Goal: Task Accomplishment & Management: Use online tool/utility

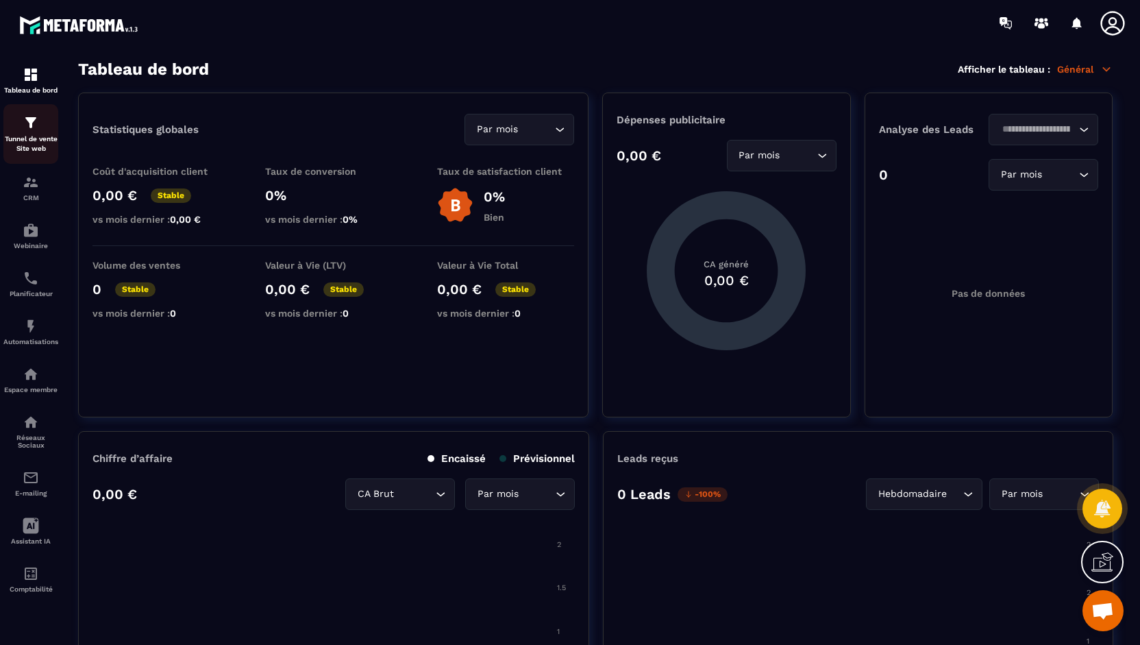
click at [21, 127] on div "Tunnel de vente Site web" at bounding box center [30, 133] width 55 height 39
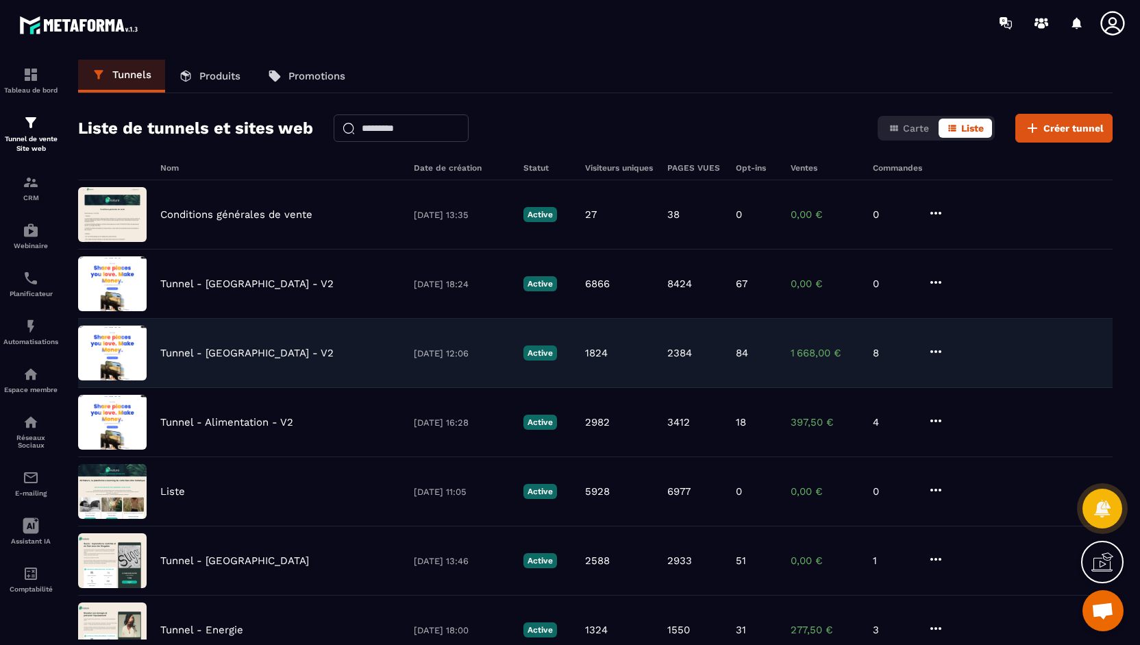
click at [230, 351] on p "Tunnel - [GEOGRAPHIC_DATA] - V2" at bounding box center [246, 353] width 173 height 12
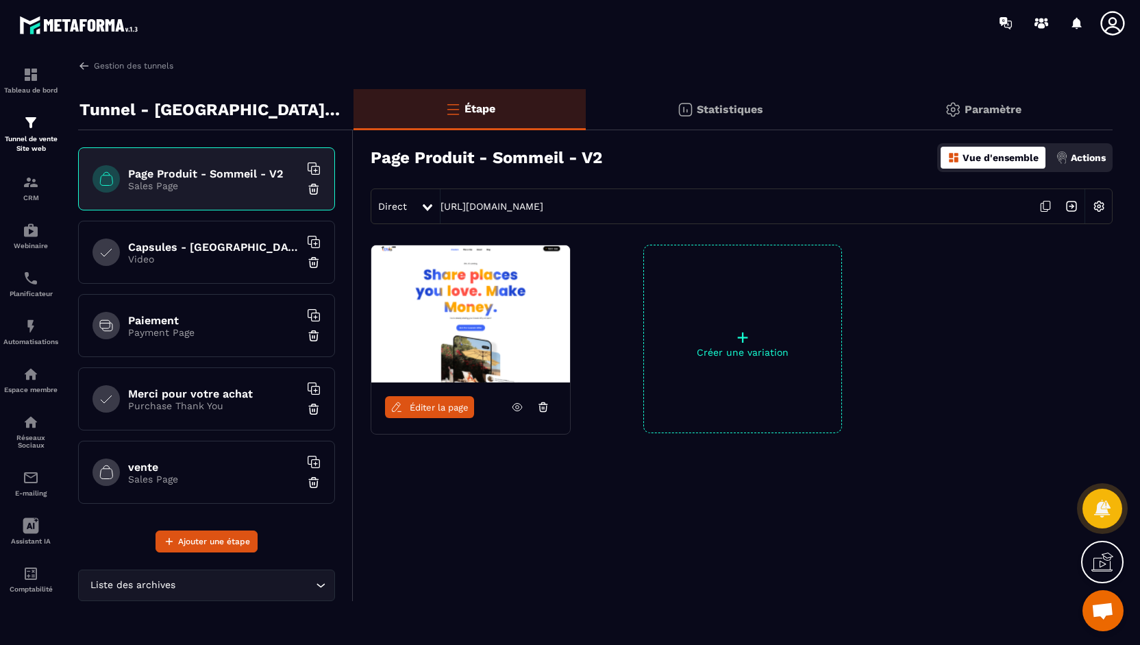
click at [519, 405] on icon at bounding box center [517, 407] width 12 height 12
click at [103, 65] on link "Gestion des tunnels" at bounding box center [125, 66] width 95 height 12
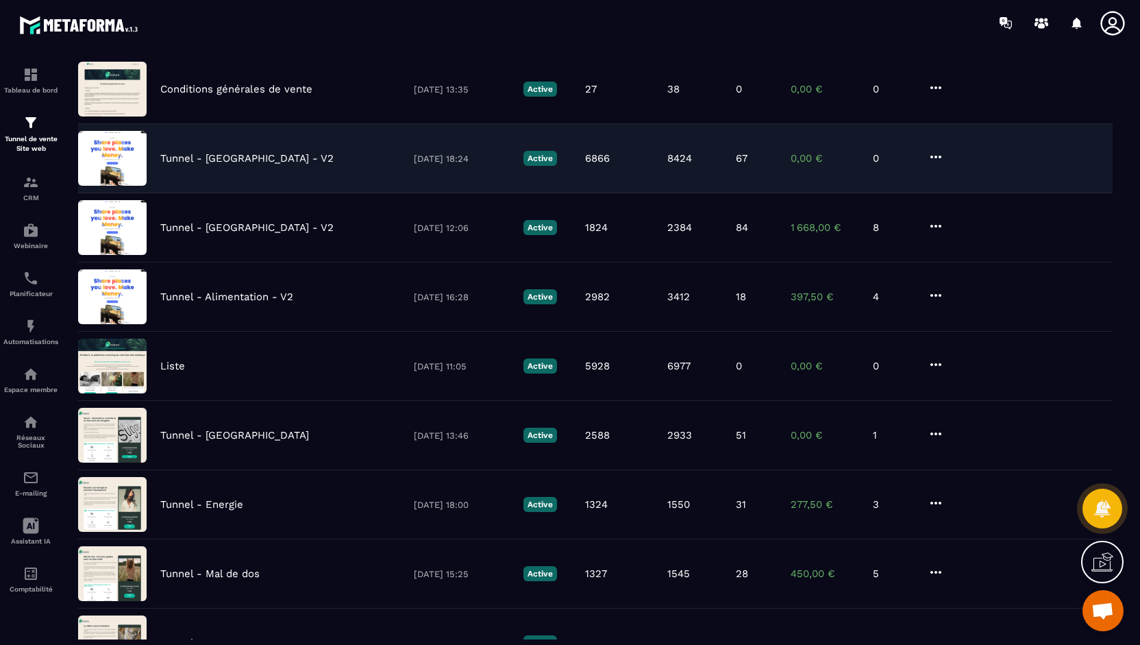
scroll to position [206, 0]
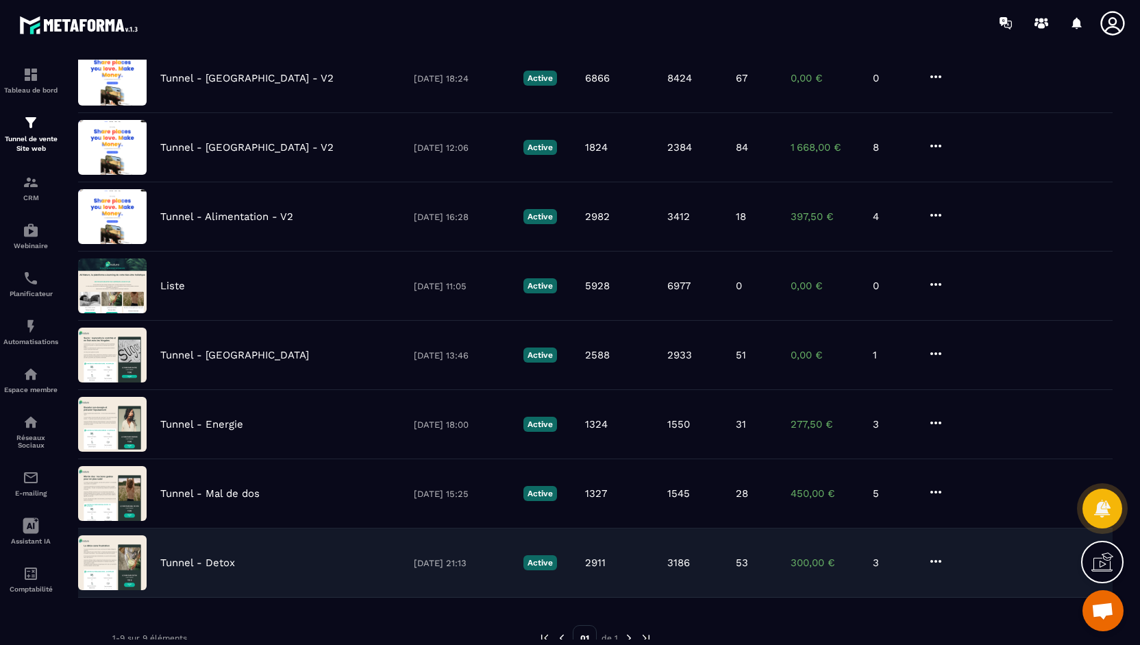
click at [189, 563] on p "Tunnel - Detox" at bounding box center [197, 562] width 75 height 12
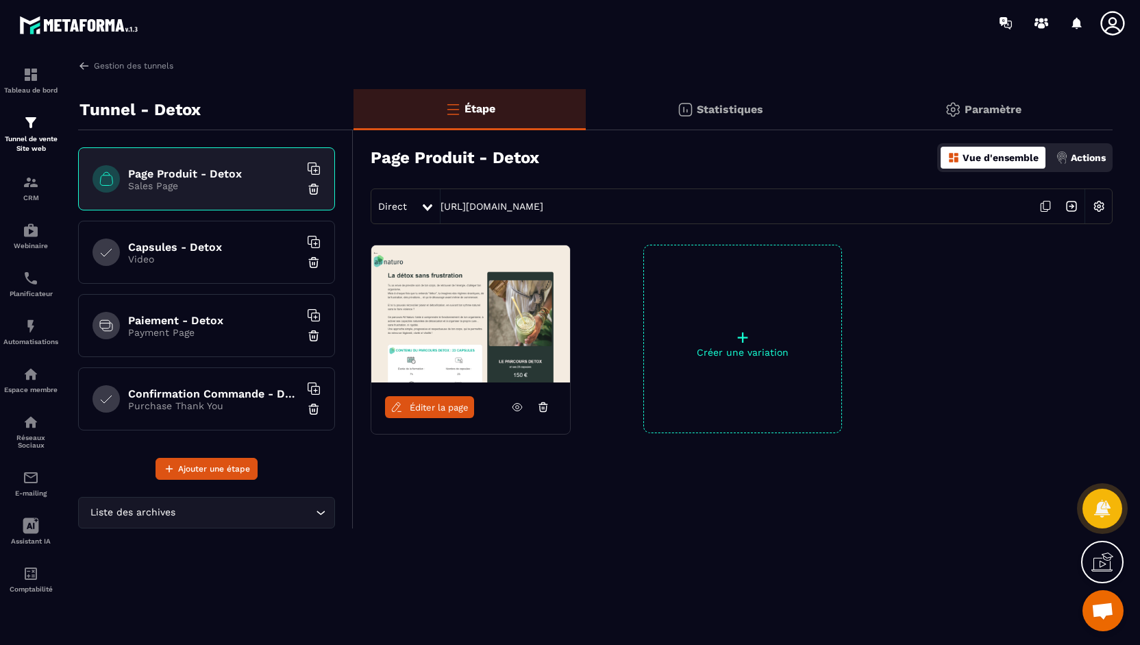
click at [517, 410] on icon at bounding box center [518, 408] width 10 height 8
